Goal: Information Seeking & Learning: Learn about a topic

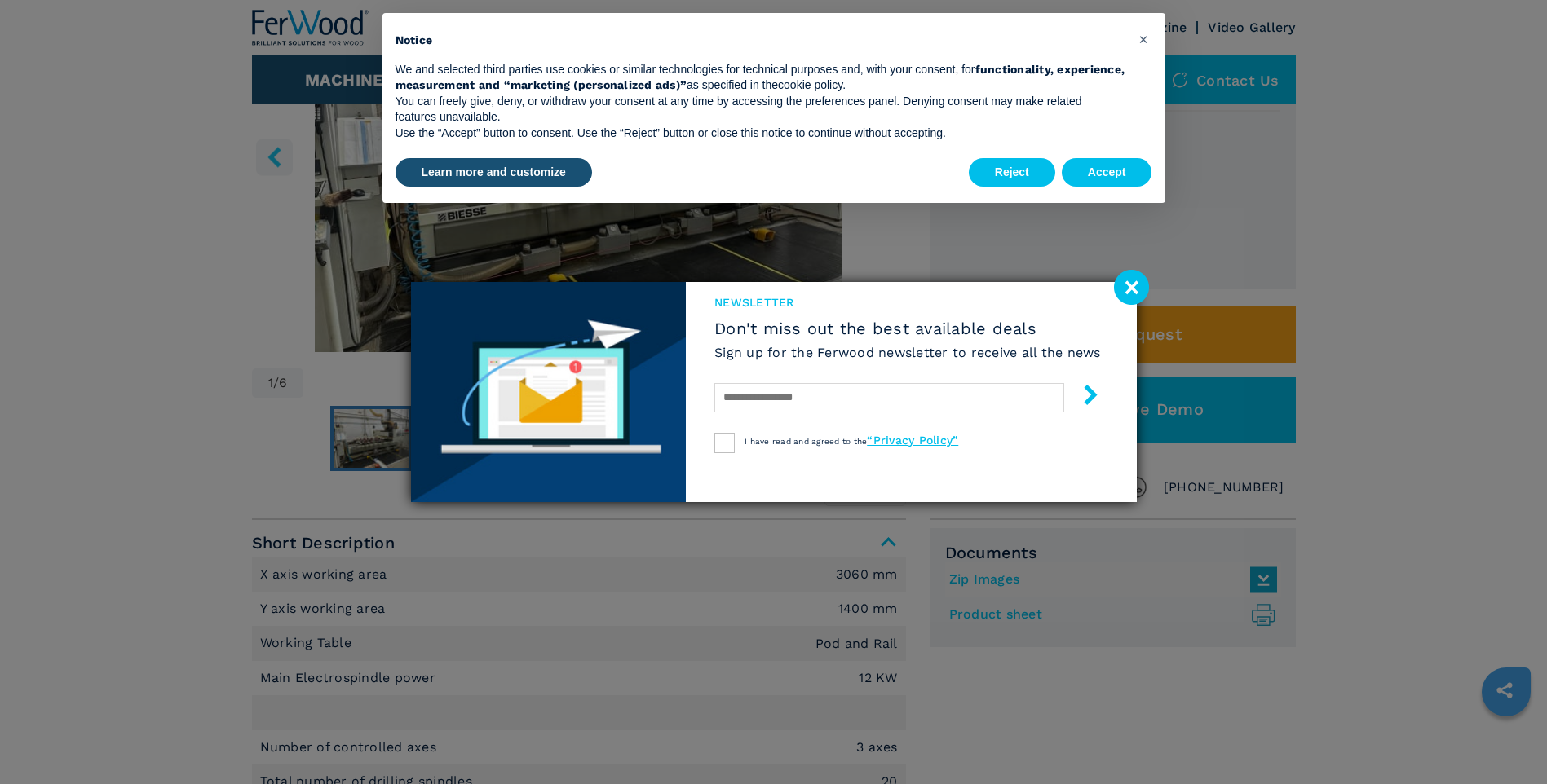
scroll to position [326, 0]
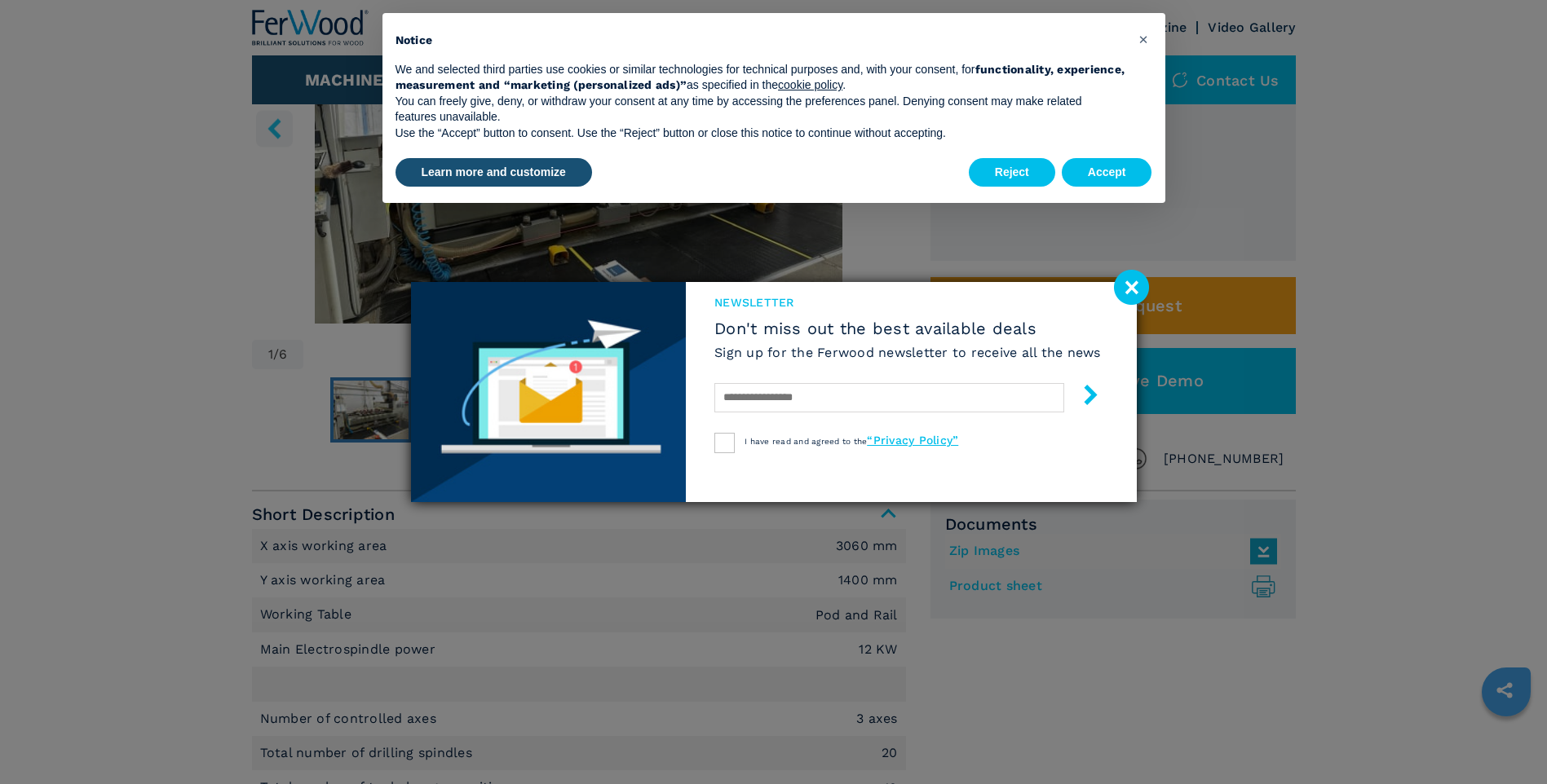
click at [1130, 288] on image at bounding box center [1131, 287] width 35 height 35
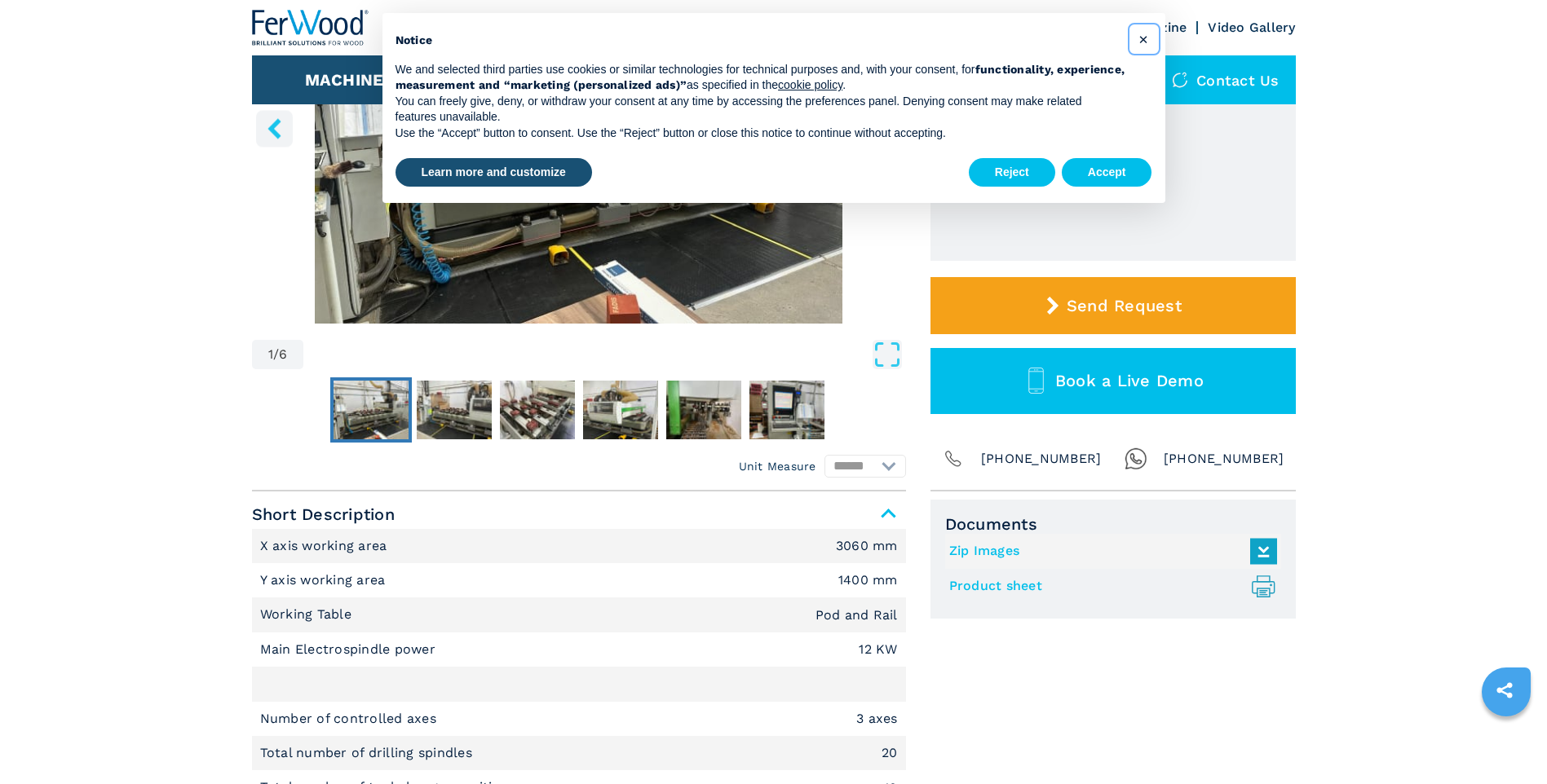
click at [1138, 43] on span "×" at bounding box center [1143, 39] width 10 height 20
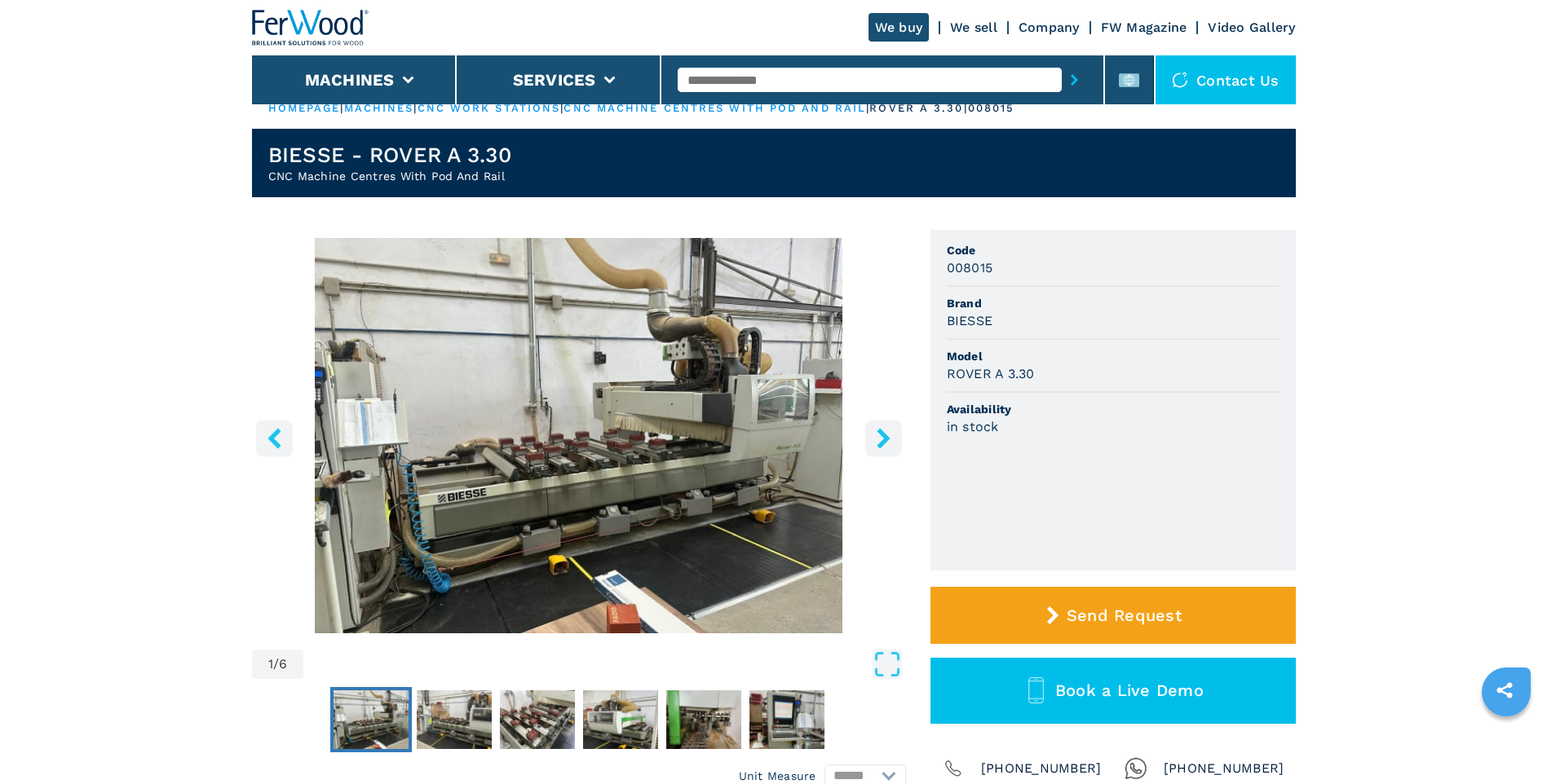
scroll to position [0, 0]
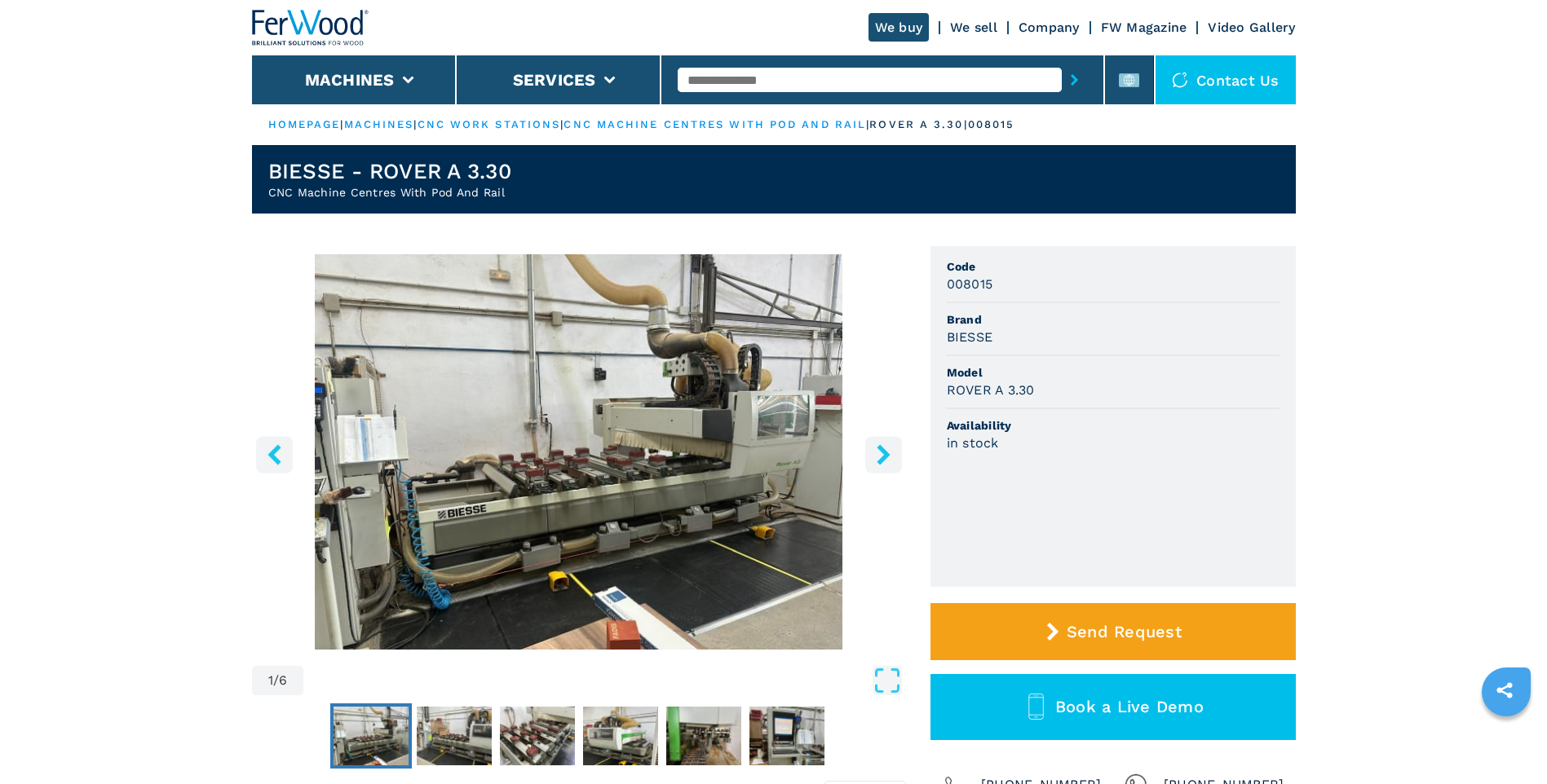
click at [884, 451] on icon "right-button" at bounding box center [883, 454] width 13 height 20
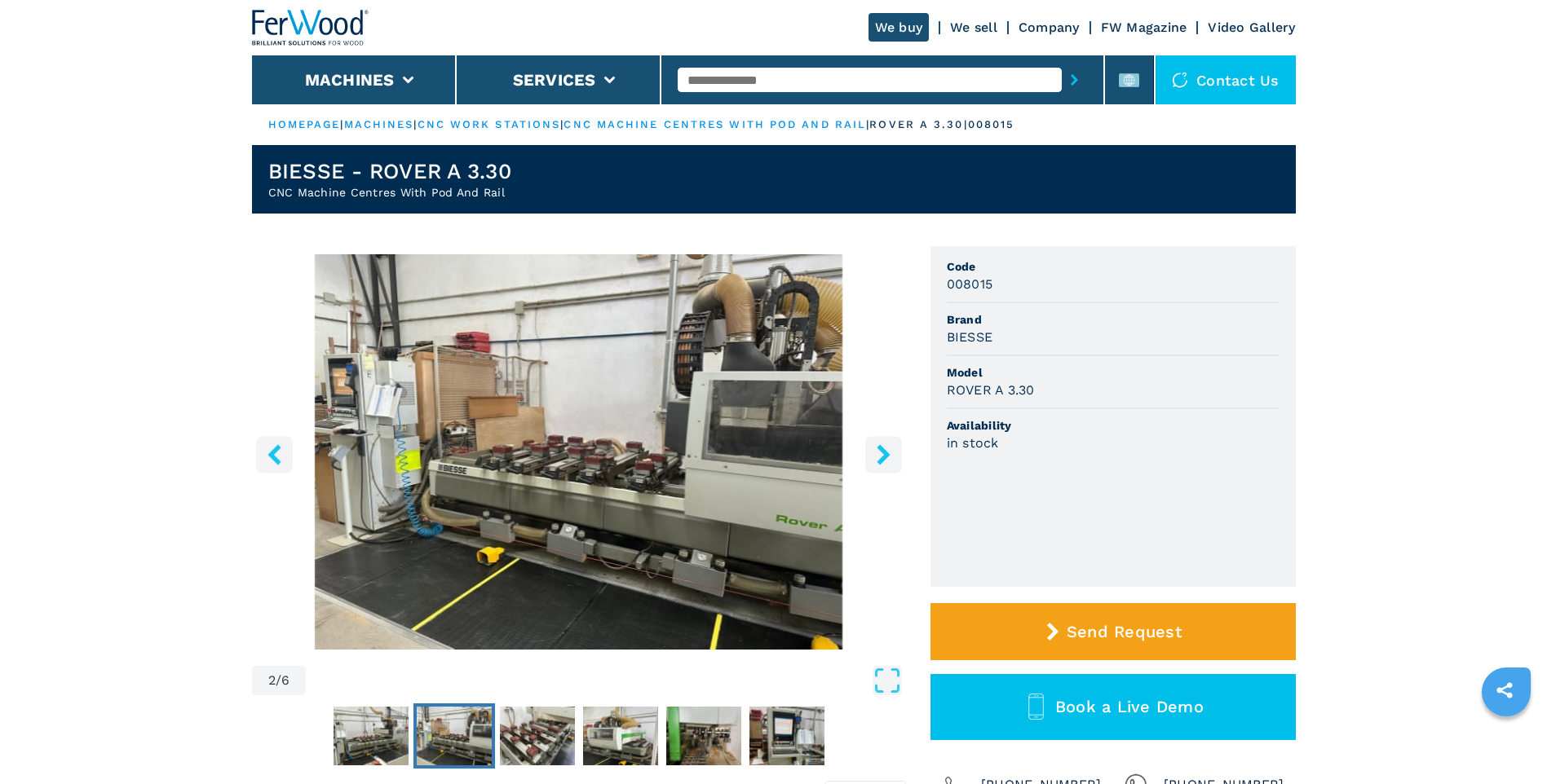
click at [884, 451] on icon "right-button" at bounding box center [883, 454] width 13 height 20
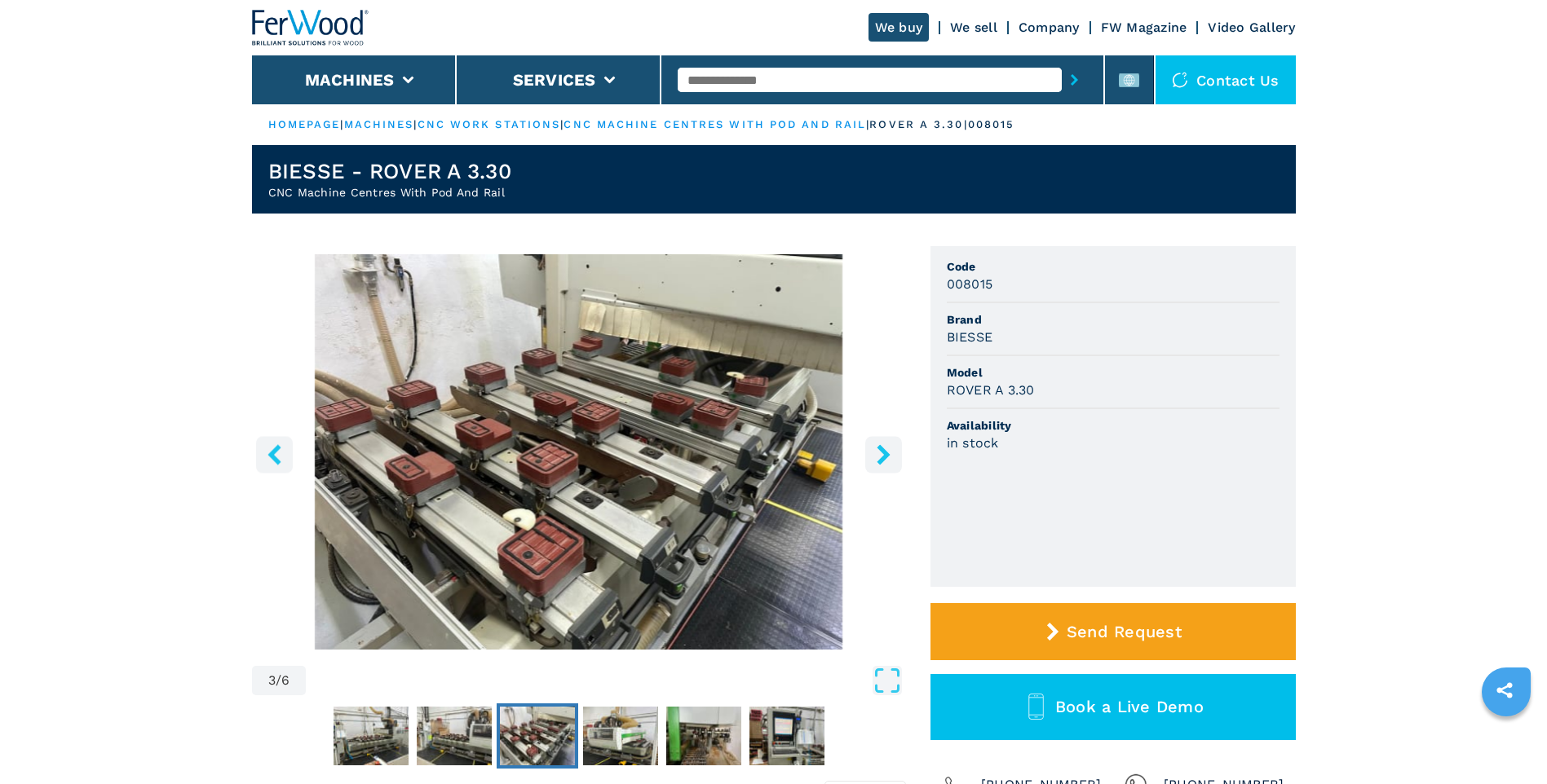
click at [884, 451] on icon "right-button" at bounding box center [883, 454] width 13 height 20
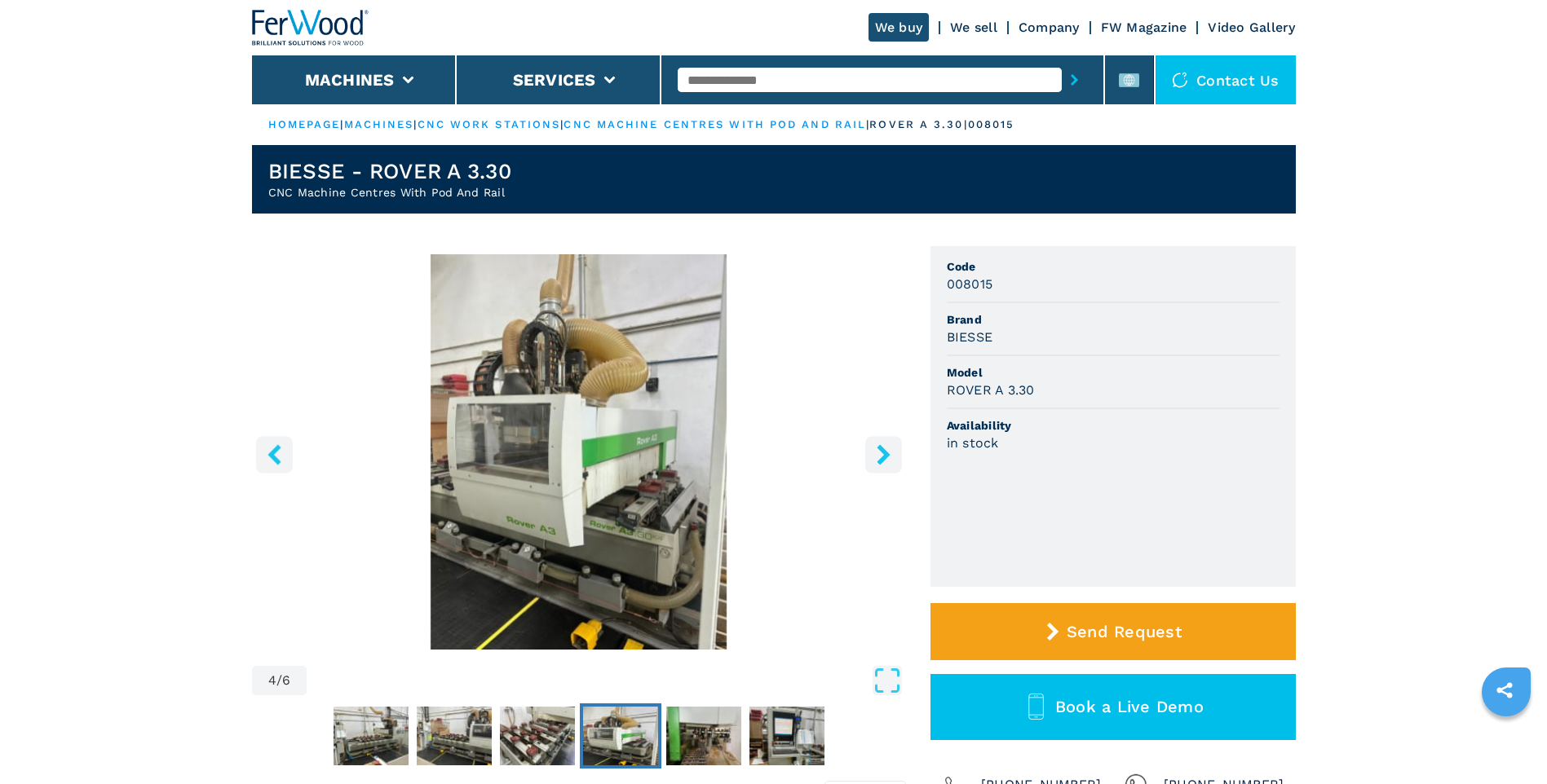
click at [884, 451] on icon "right-button" at bounding box center [883, 454] width 13 height 20
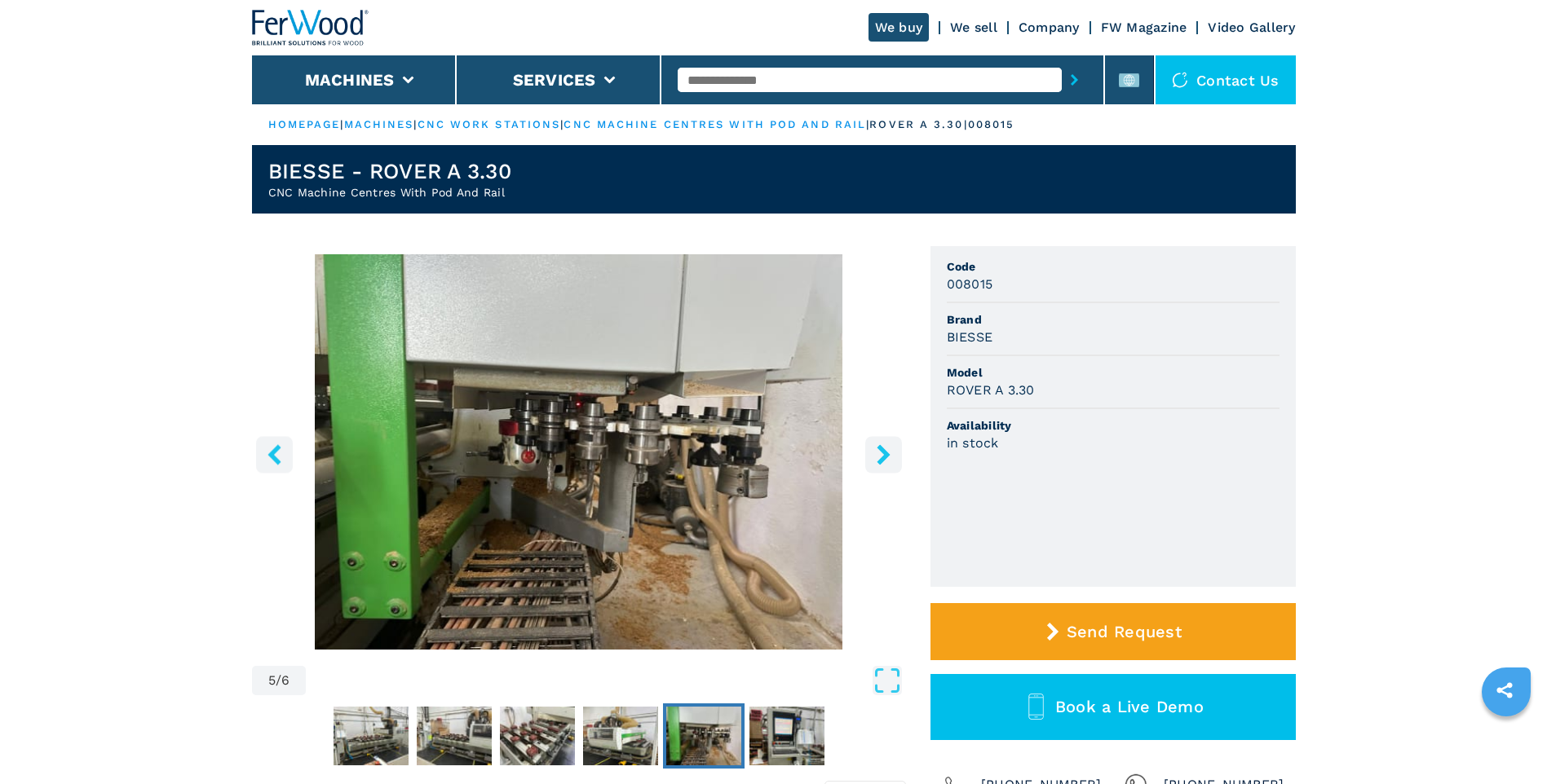
click at [884, 451] on icon "right-button" at bounding box center [883, 454] width 13 height 20
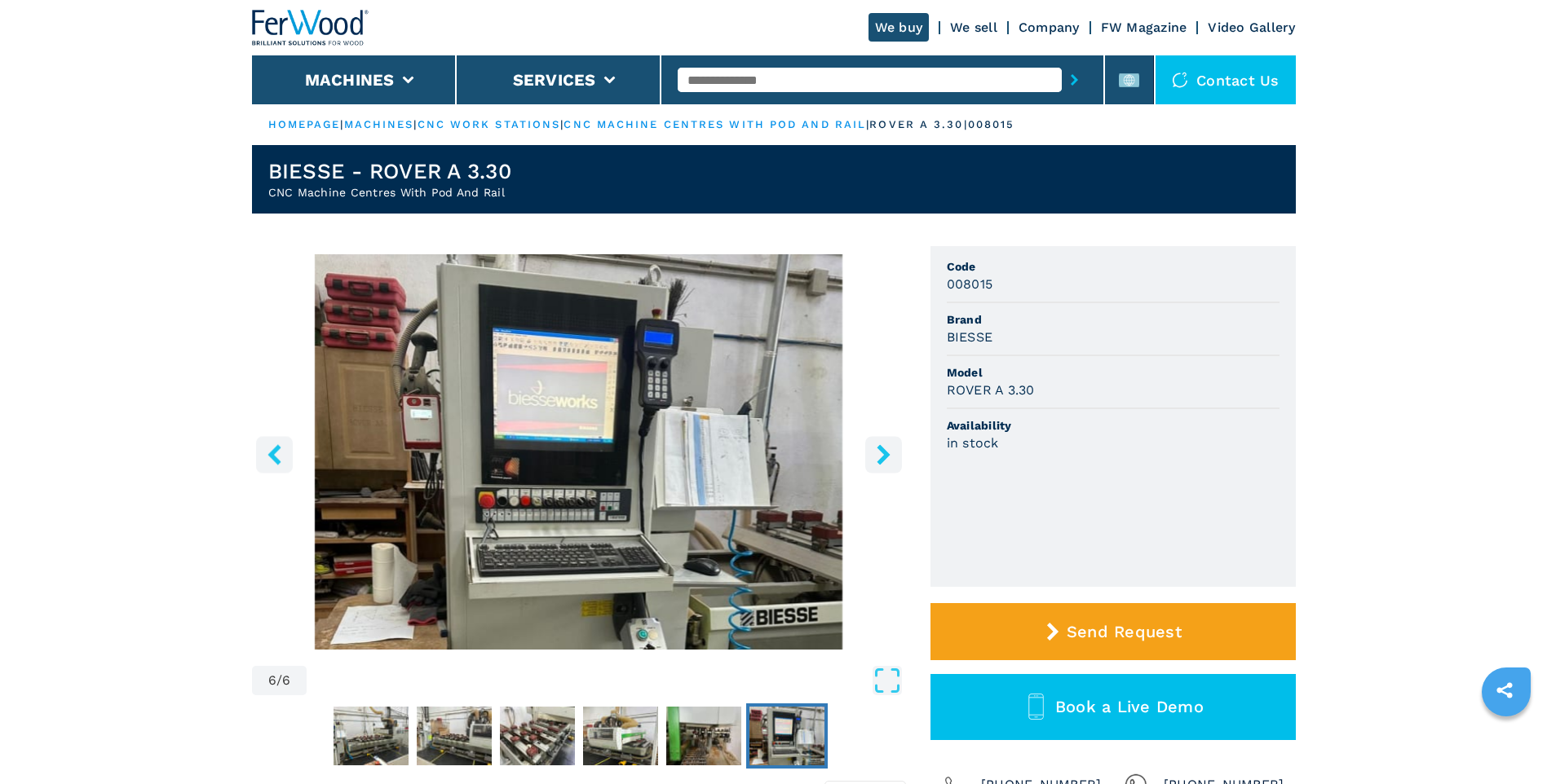
click at [884, 451] on icon "right-button" at bounding box center [883, 454] width 13 height 20
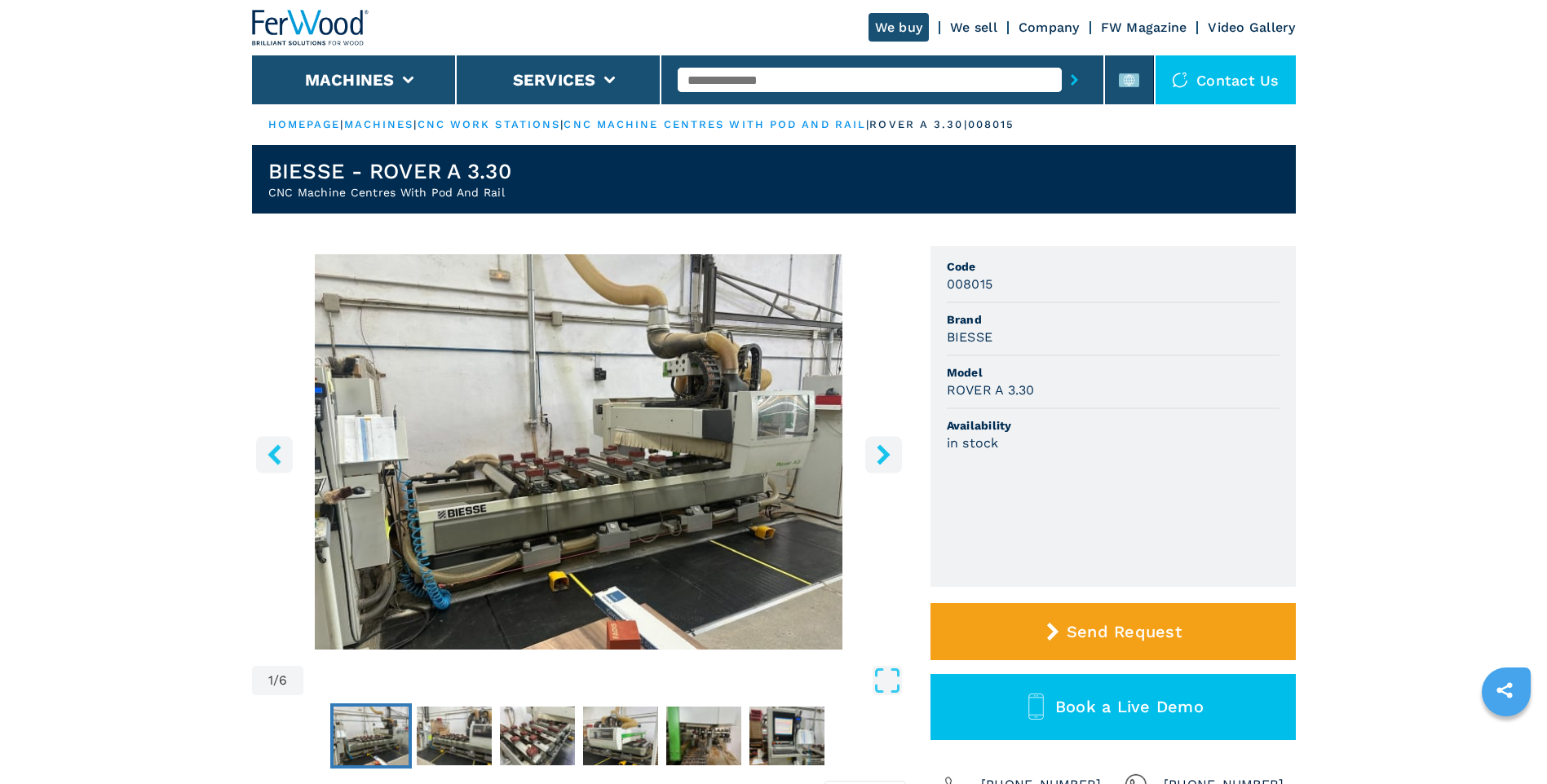
click at [884, 451] on icon "right-button" at bounding box center [883, 454] width 13 height 20
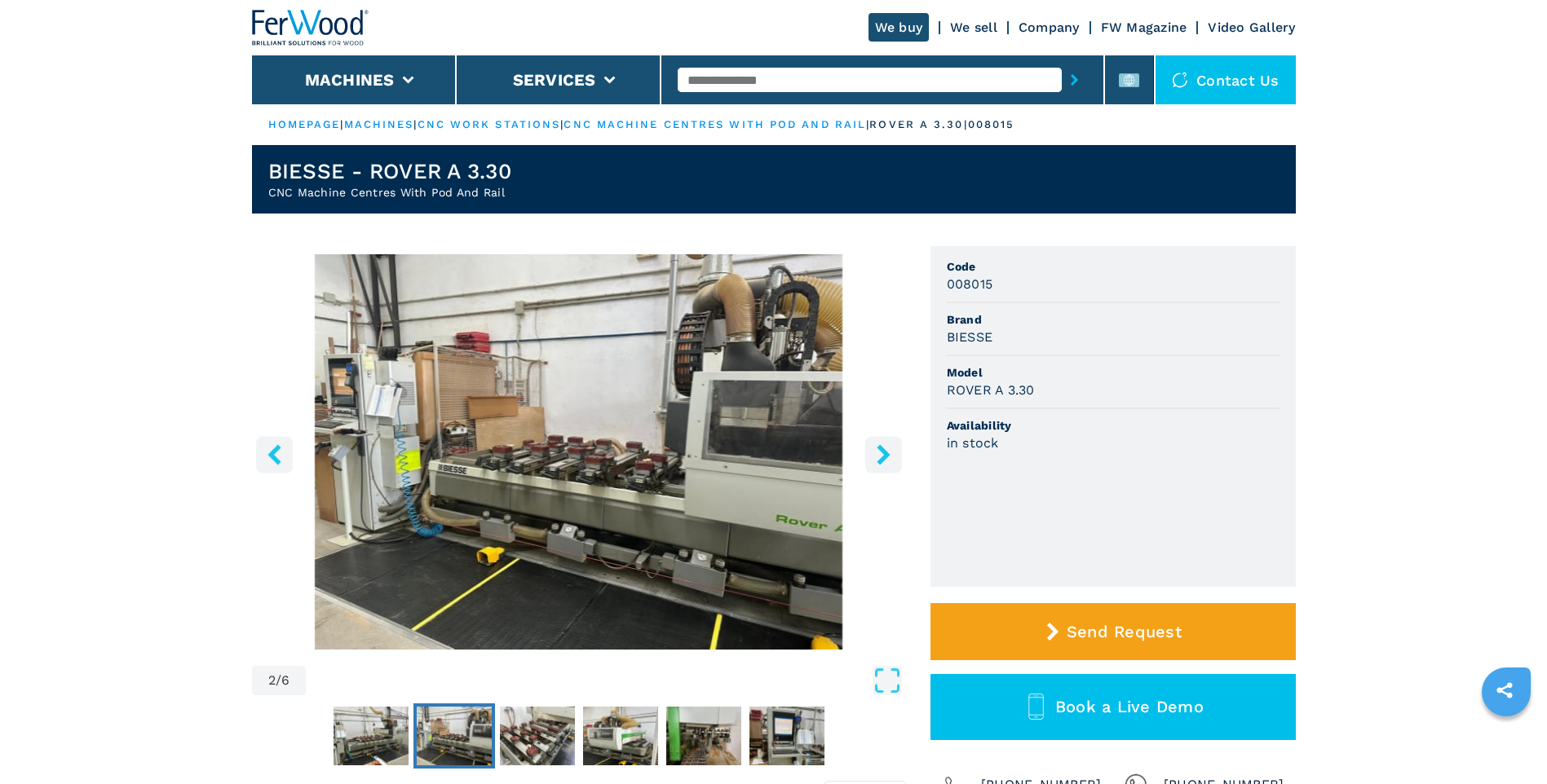
click at [884, 451] on icon "right-button" at bounding box center [883, 454] width 13 height 20
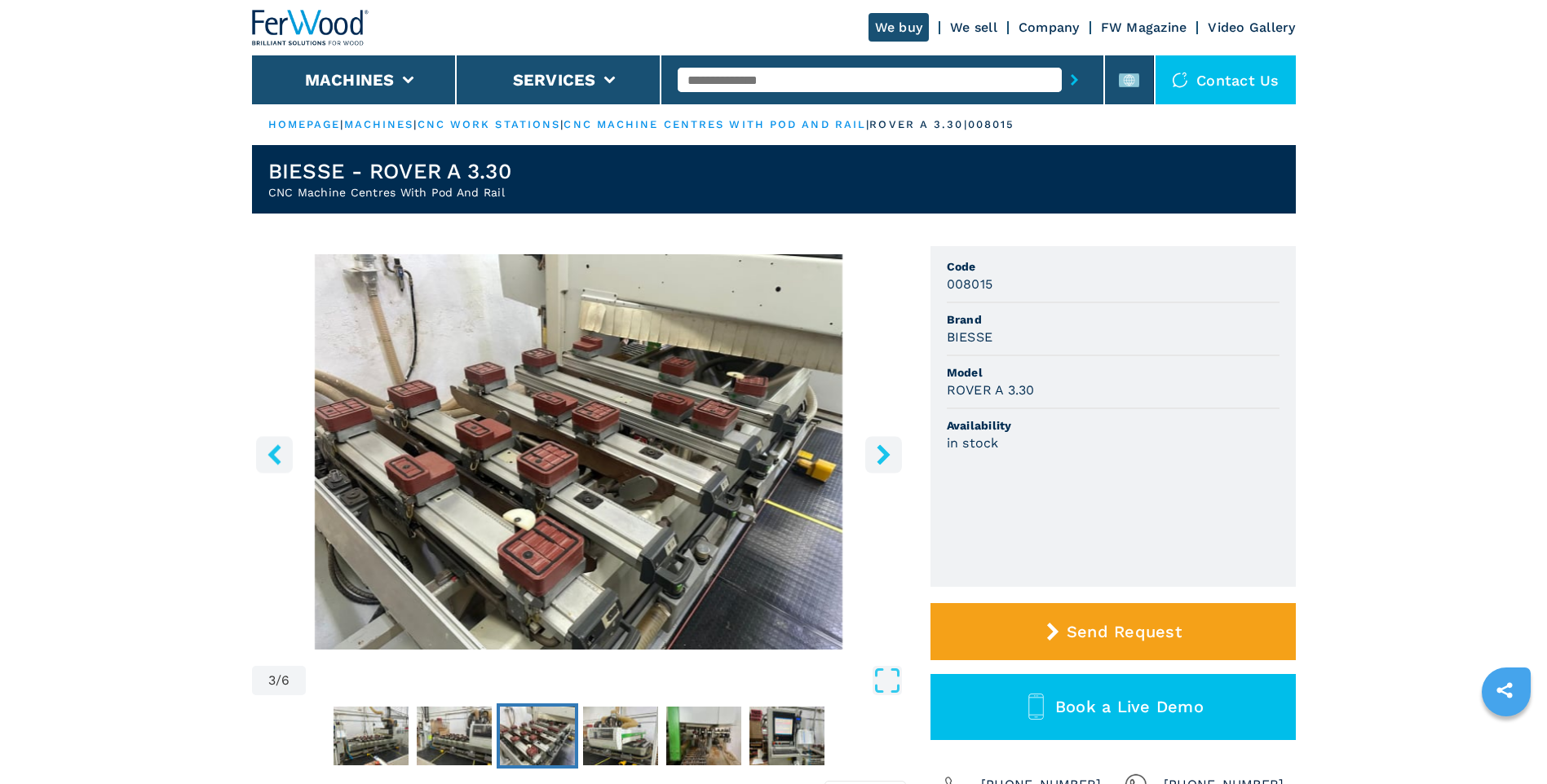
click at [884, 451] on icon "right-button" at bounding box center [883, 454] width 13 height 20
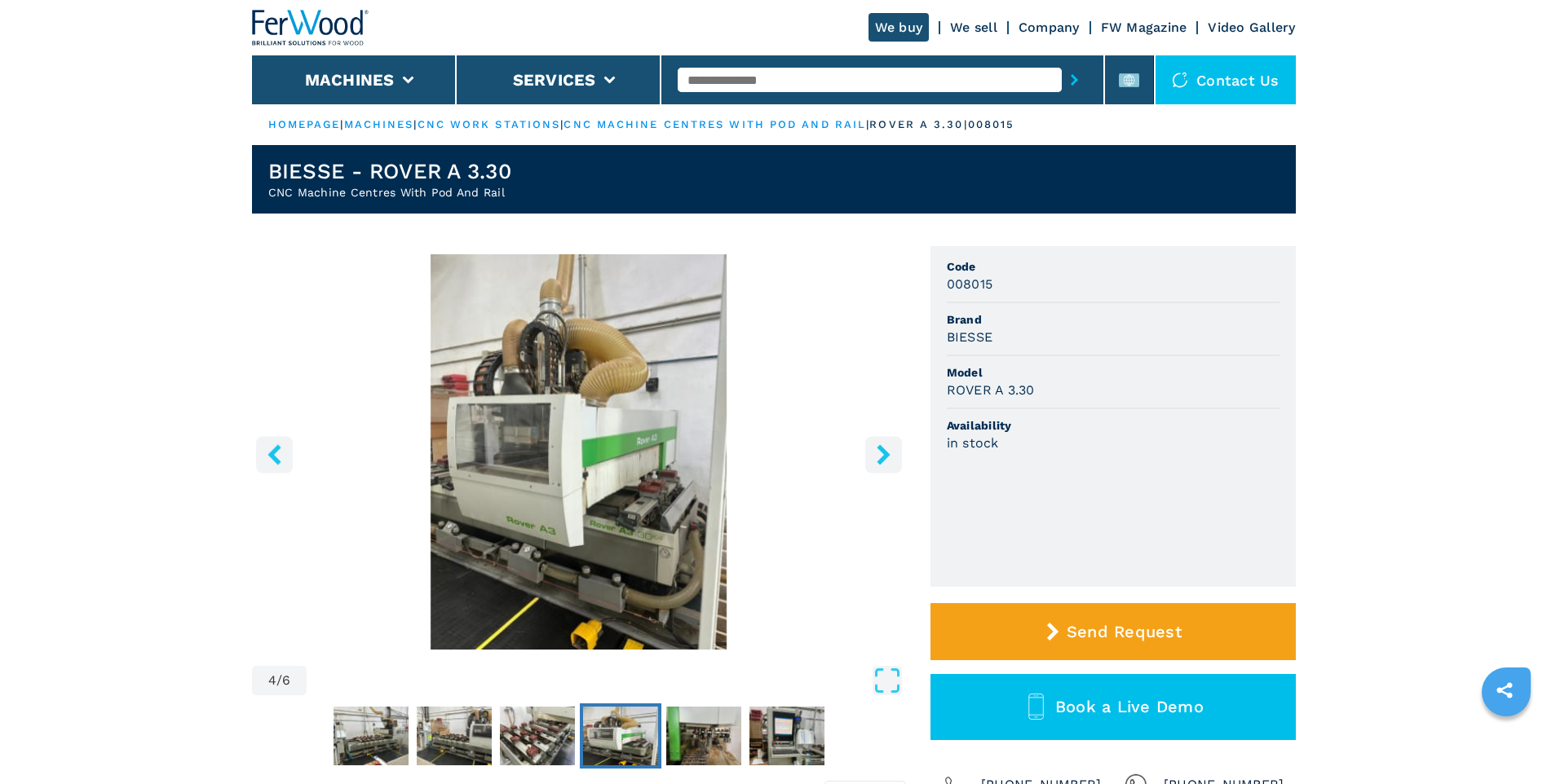
click at [884, 451] on icon "right-button" at bounding box center [883, 454] width 13 height 20
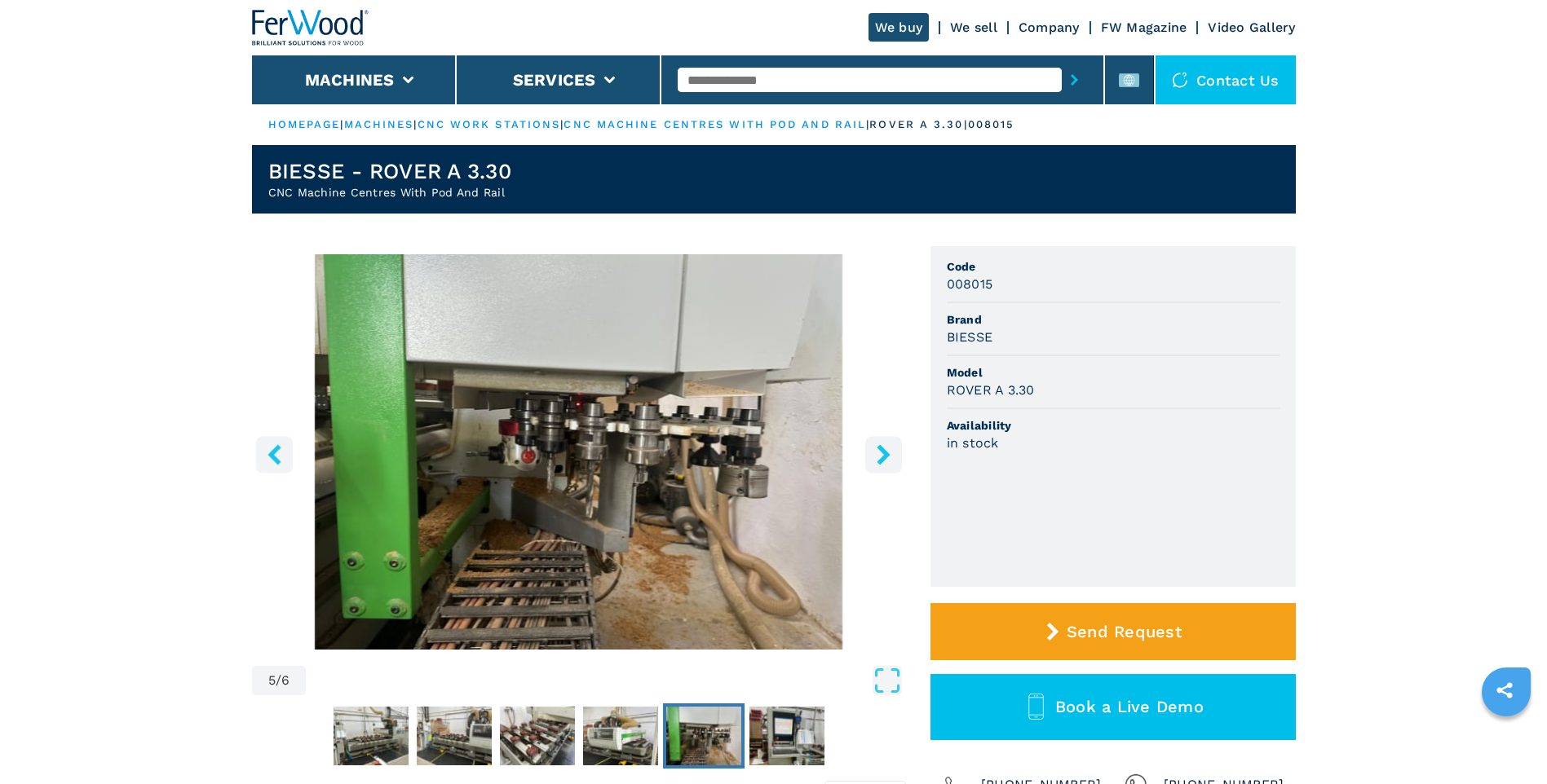
click at [884, 451] on icon "right-button" at bounding box center [883, 454] width 13 height 20
